Goal: Find specific page/section: Find specific page/section

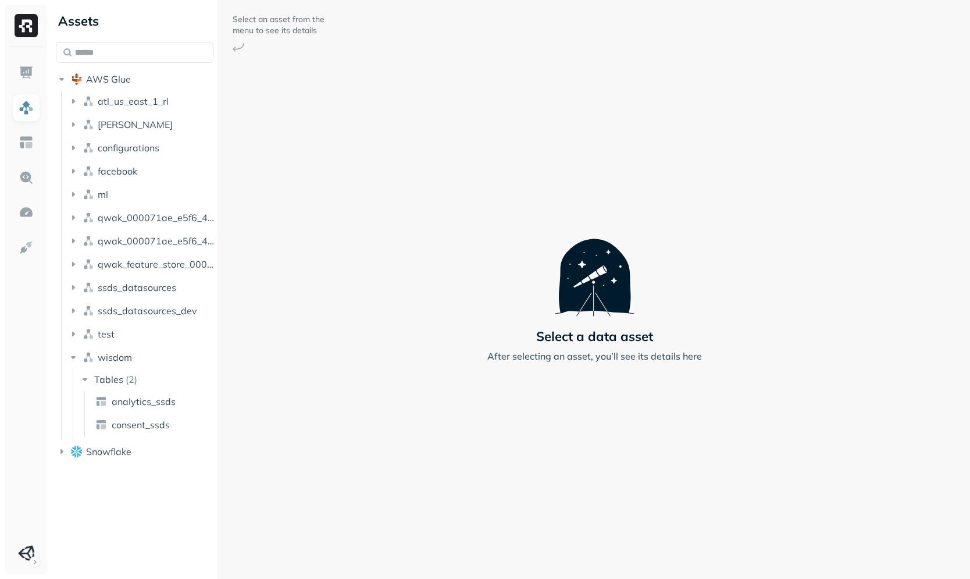
click at [298, 261] on div "Select an asset from the menu to see its details Select a data asset After sele…" at bounding box center [595, 289] width 752 height 579
click at [144, 179] on button "facebook" at bounding box center [140, 171] width 147 height 19
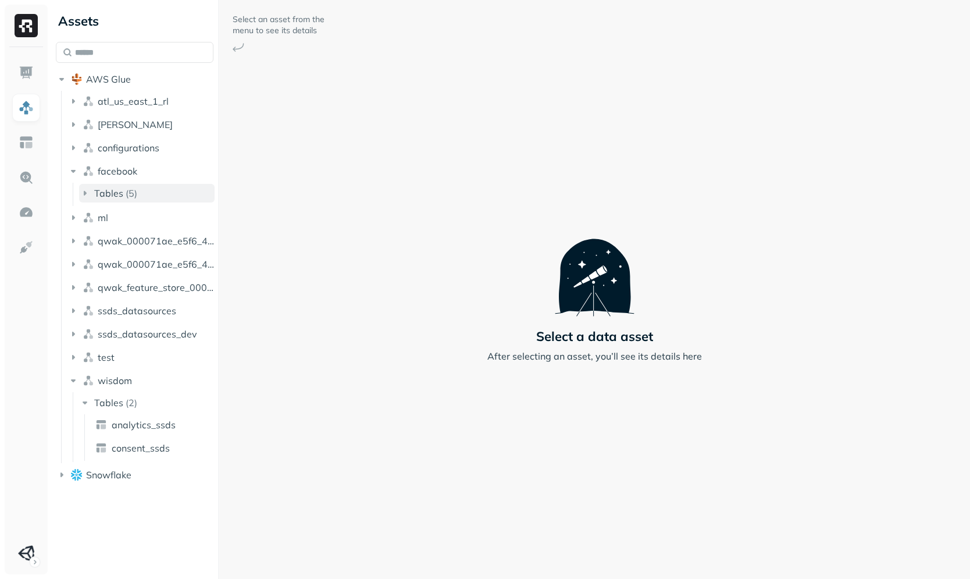
click at [144, 186] on button "Tables ( 5 )" at bounding box center [147, 193] width 136 height 19
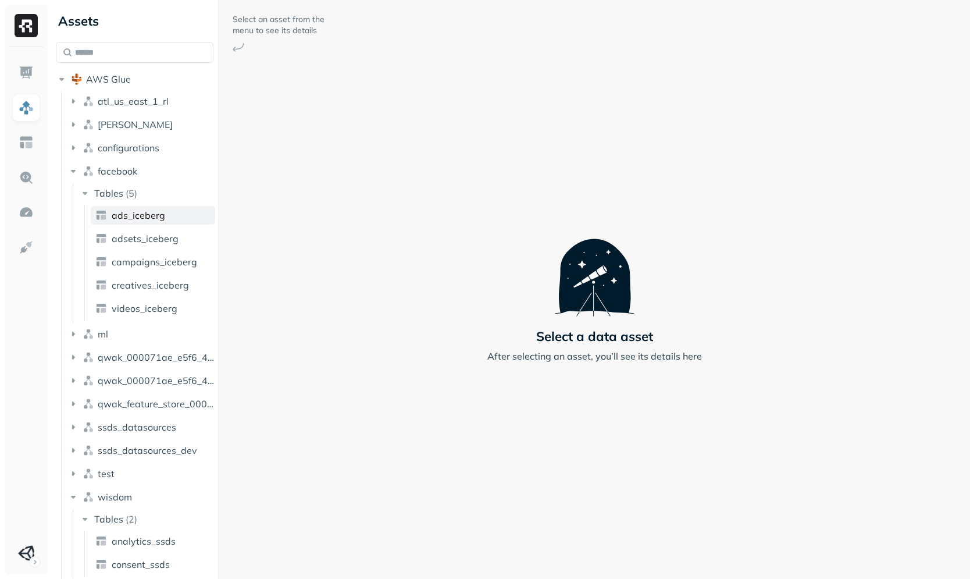
click at [146, 218] on span "ads_iceberg" at bounding box center [139, 215] width 54 height 12
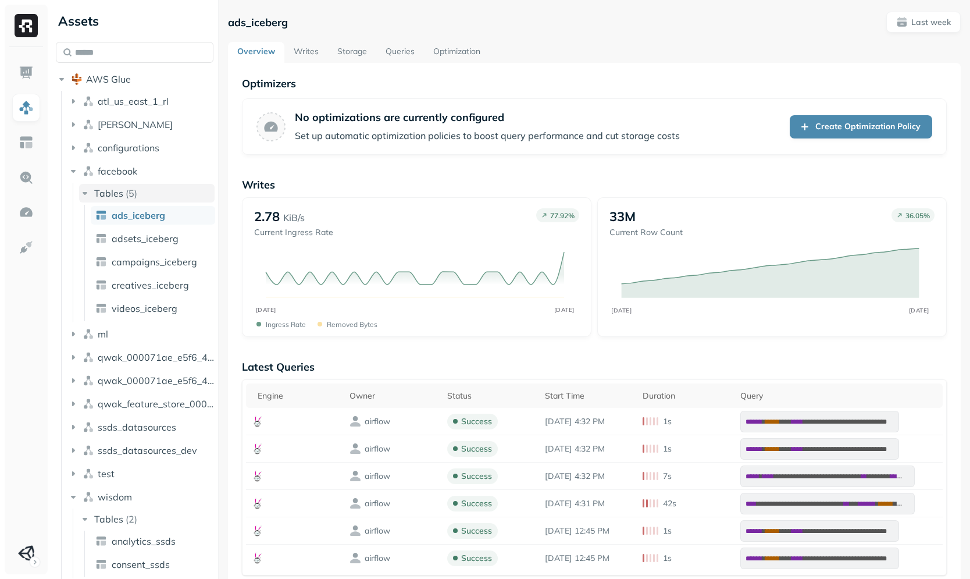
click at [148, 195] on button "Tables ( 5 )" at bounding box center [147, 193] width 136 height 19
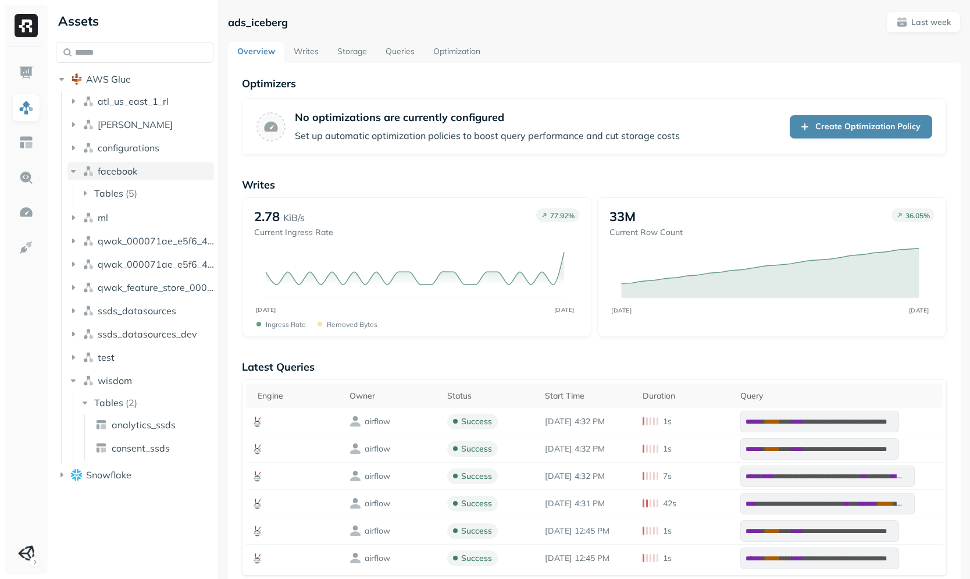
click at [170, 170] on button "facebook" at bounding box center [140, 171] width 147 height 19
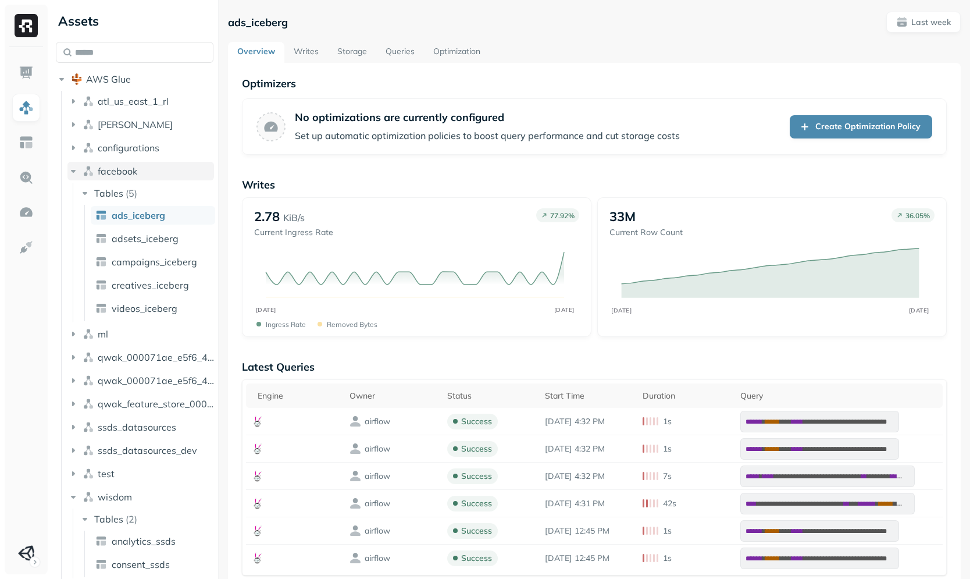
click at [170, 170] on button "facebook" at bounding box center [140, 171] width 147 height 19
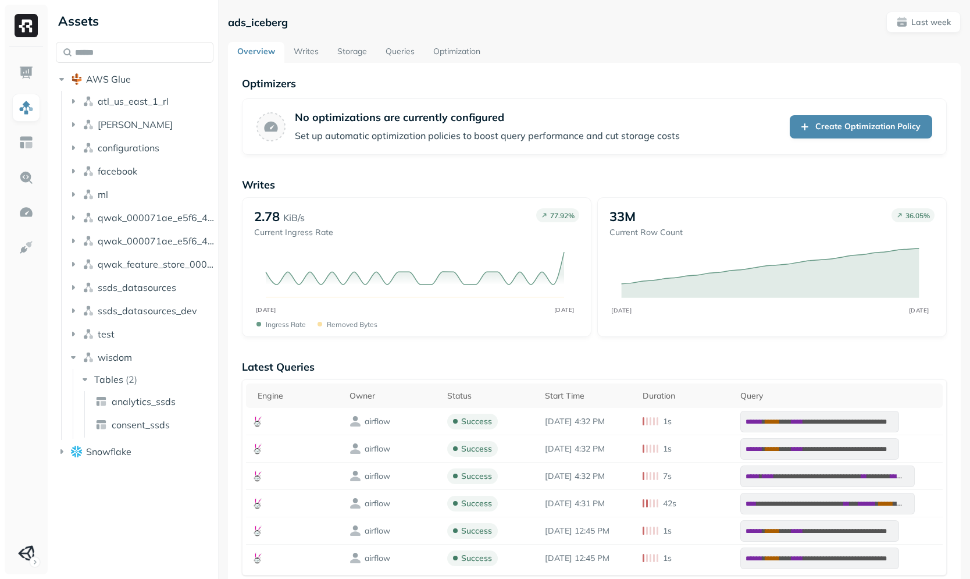
click at [319, 106] on div "No optimizations are currently configured Set up automatic optimization policie…" at bounding box center [594, 126] width 705 height 56
click at [323, 117] on p "No optimizations are currently configured" at bounding box center [487, 117] width 385 height 13
click at [327, 146] on div "No optimizations are currently configured Set up automatic optimization policie…" at bounding box center [594, 126] width 705 height 56
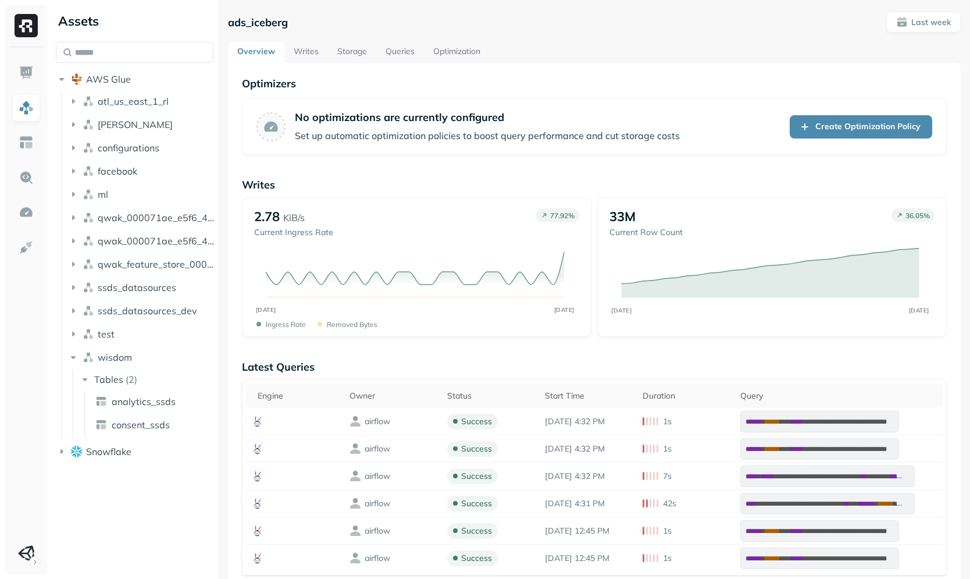
click at [327, 141] on p "Set up automatic optimization policies to boost query performance and cut stora…" at bounding box center [487, 136] width 385 height 14
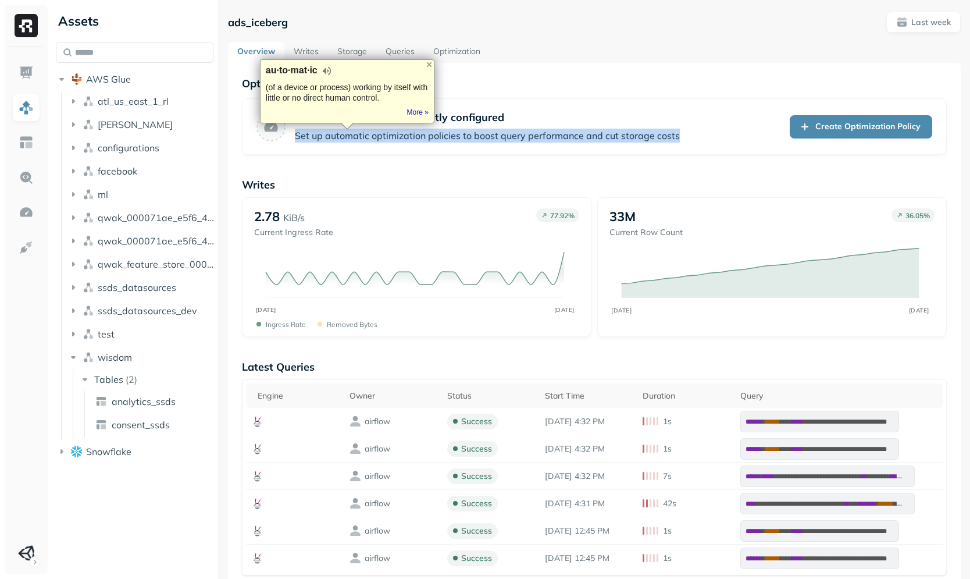
click at [327, 141] on p "Set up automatic optimization policies to boost query performance and cut stora…" at bounding box center [487, 136] width 385 height 14
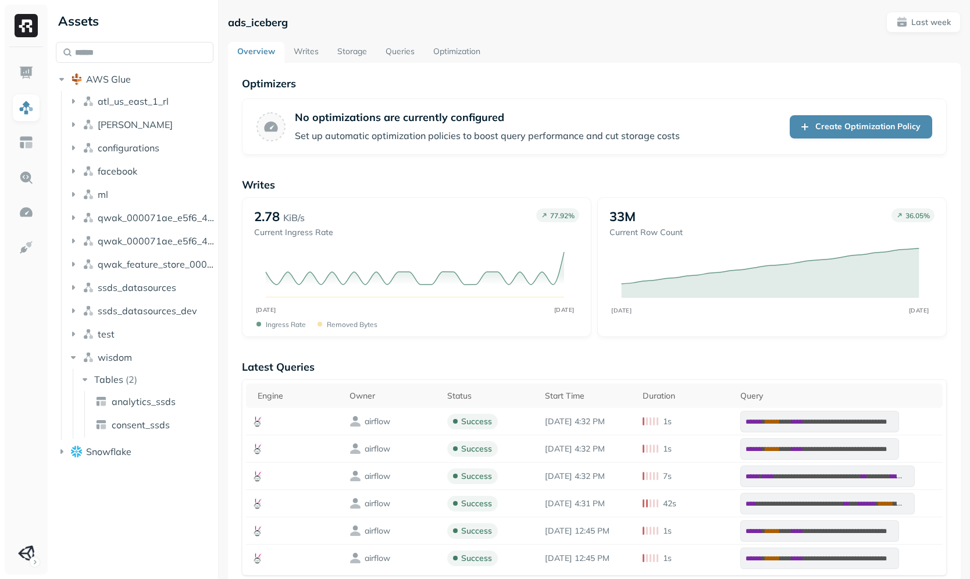
click at [261, 419] on icon at bounding box center [258, 421] width 12 height 12
click at [142, 405] on span "analytics_ssds" at bounding box center [144, 402] width 64 height 12
